Goal: Check status: Check status

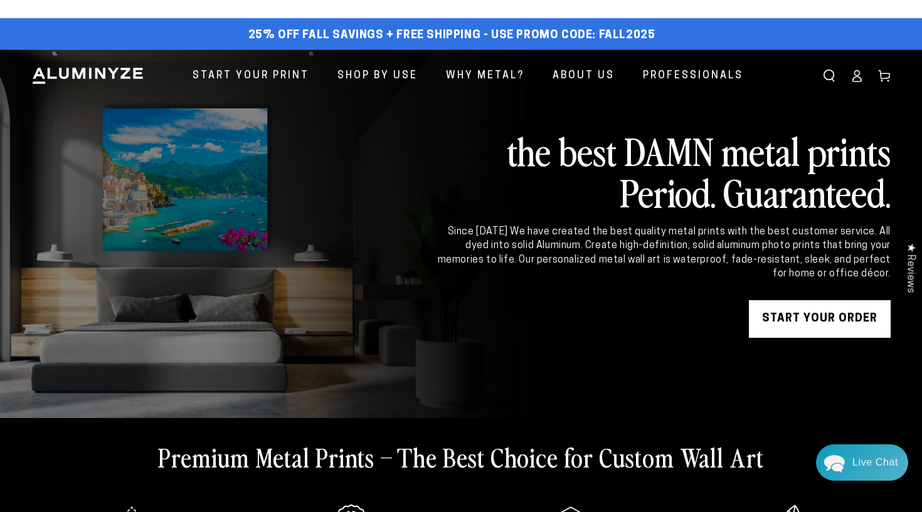
click at [856, 77] on icon at bounding box center [856, 76] width 13 height 13
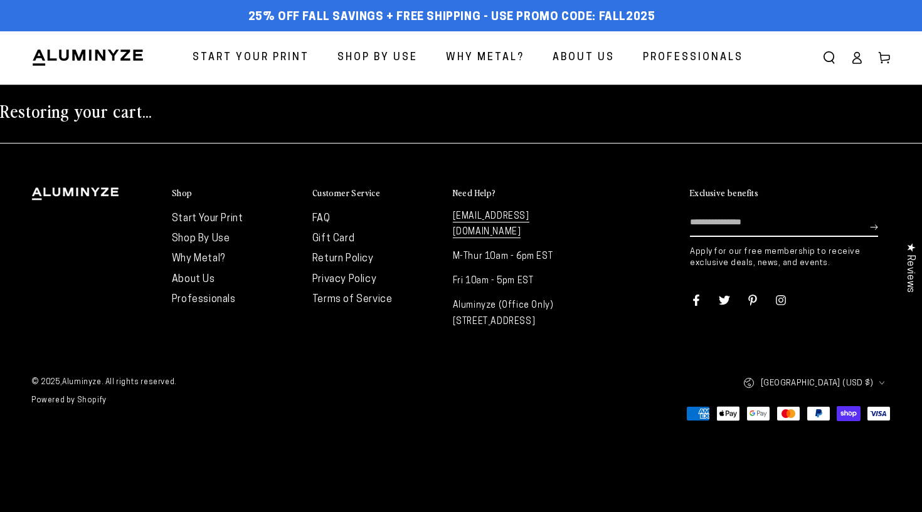
click at [857, 63] on icon at bounding box center [856, 57] width 13 height 13
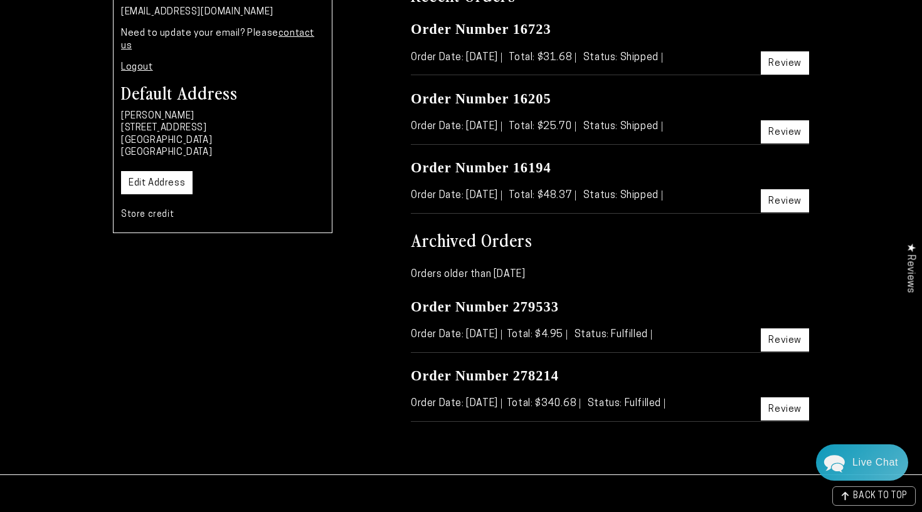
scroll to position [207, 0]
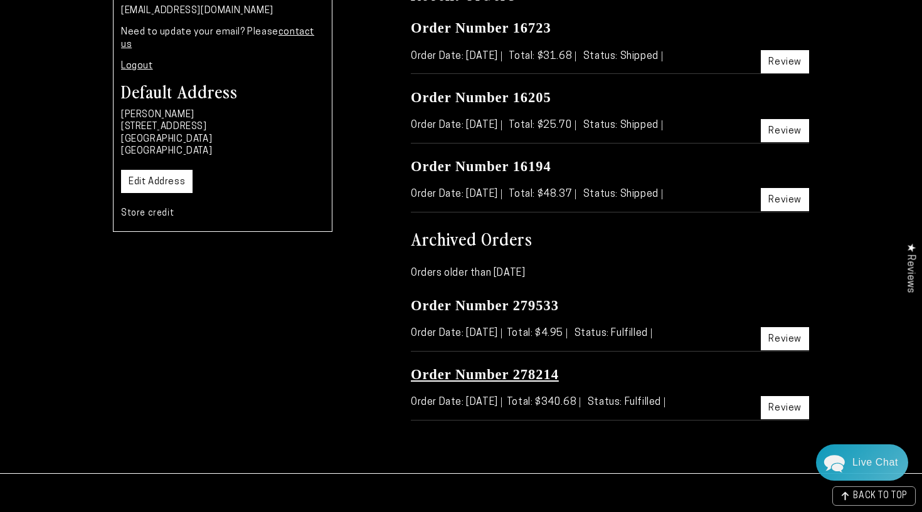
click at [519, 370] on link "Order Number 278214" at bounding box center [485, 375] width 148 height 16
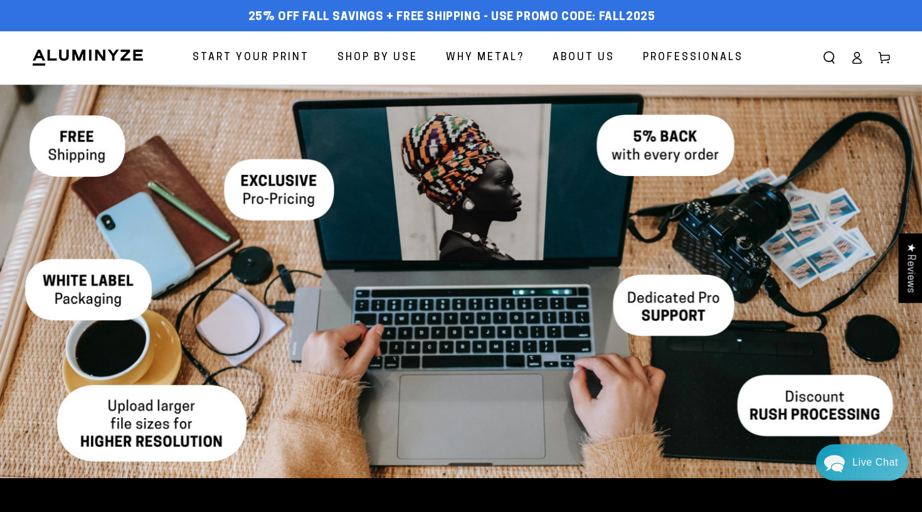
click at [855, 61] on icon at bounding box center [856, 57] width 13 height 13
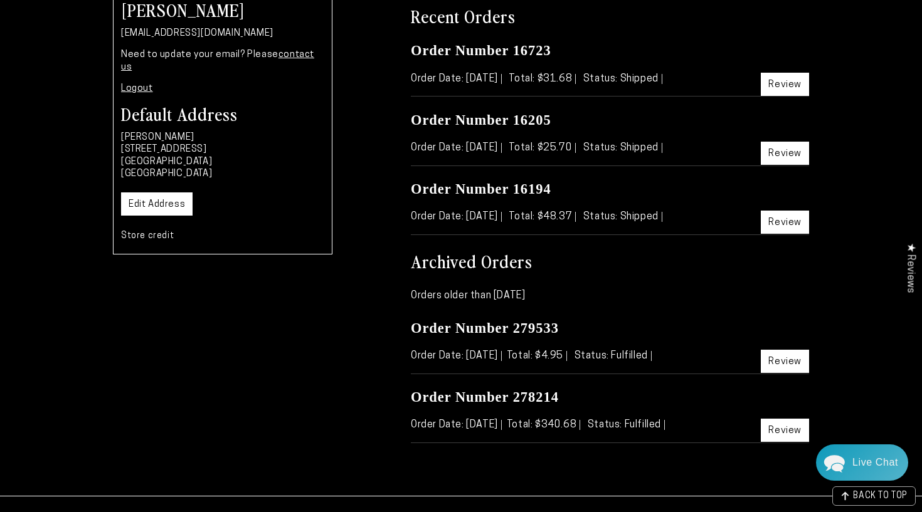
scroll to position [283, 0]
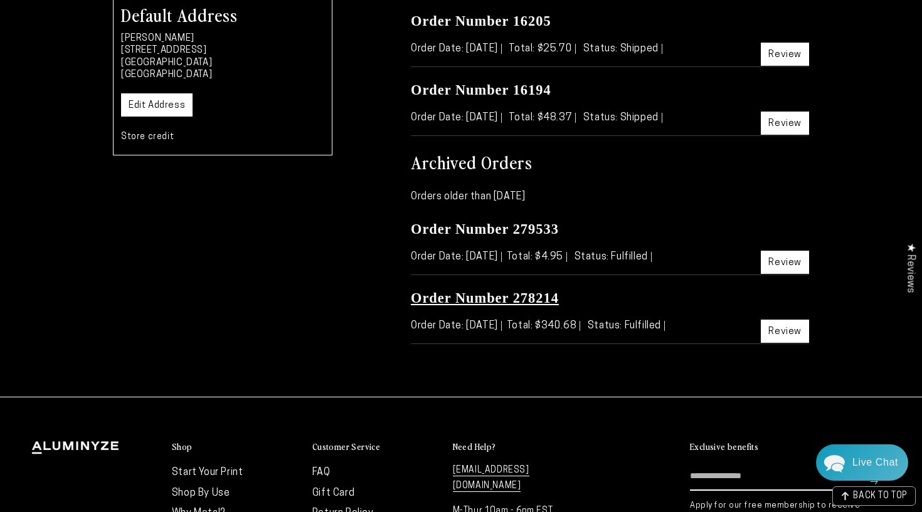
click at [502, 300] on link "Order Number 278214" at bounding box center [485, 298] width 148 height 16
click at [547, 299] on link "Order Number 278214" at bounding box center [485, 298] width 148 height 16
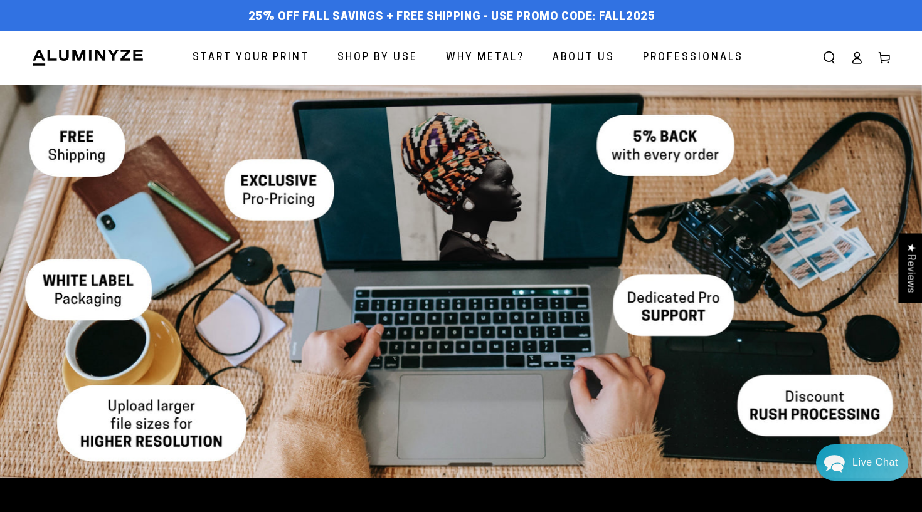
click at [850, 60] on link "Account" at bounding box center [857, 58] width 28 height 28
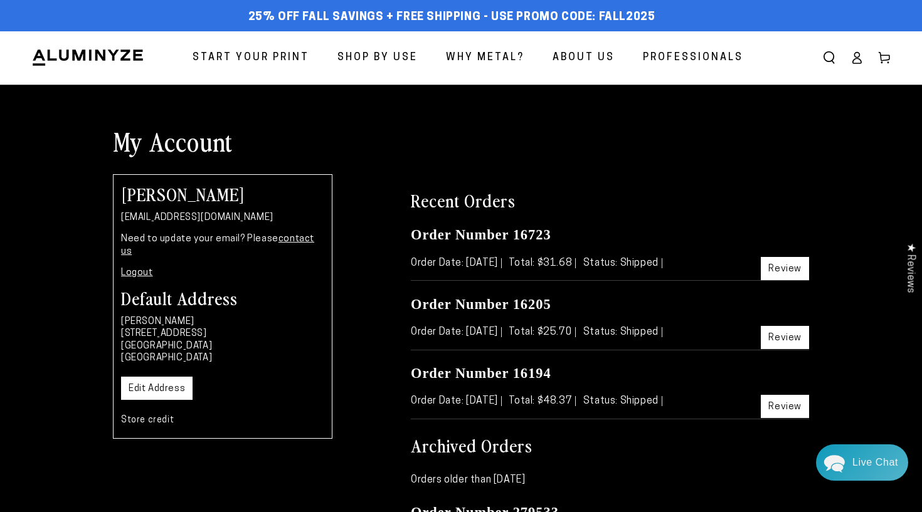
click at [139, 268] on link "Logout" at bounding box center [137, 272] width 32 height 9
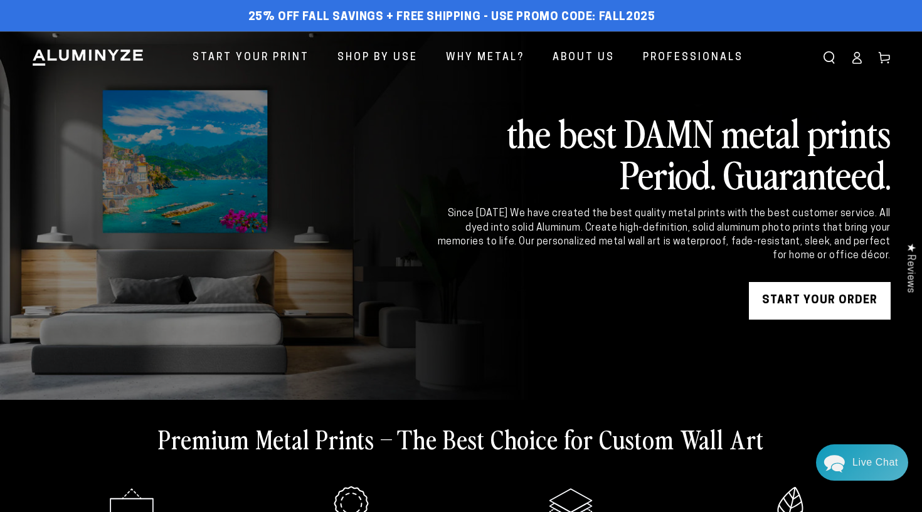
click at [861, 53] on icon at bounding box center [856, 57] width 13 height 13
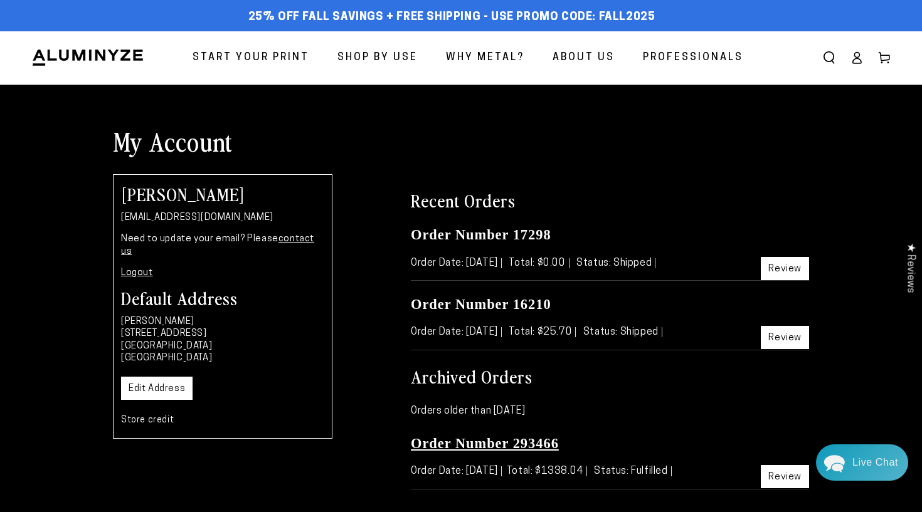
click at [469, 443] on link "Order Number 293466" at bounding box center [485, 444] width 148 height 16
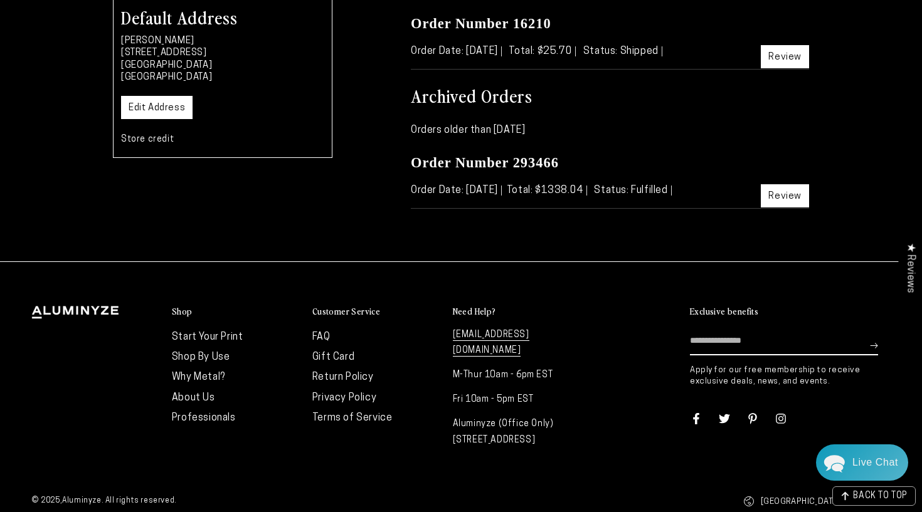
scroll to position [282, 0]
drag, startPoint x: 576, startPoint y: 160, endPoint x: 514, endPoint y: 156, distance: 62.9
click at [514, 156] on h3 "Order Number 293466" at bounding box center [610, 162] width 398 height 18
copy link "293466"
click at [780, 190] on link "Review" at bounding box center [785, 195] width 48 height 23
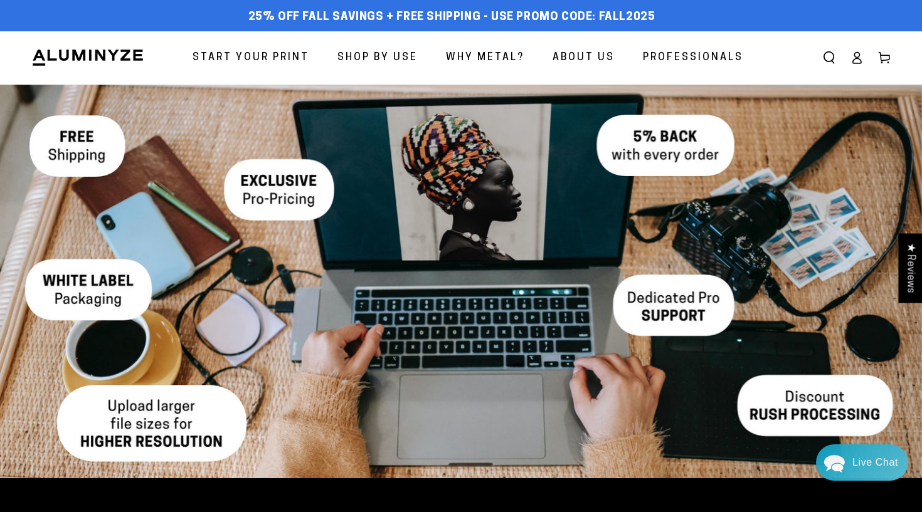
click at [867, 60] on link "Account" at bounding box center [857, 58] width 28 height 28
